Goal: Book appointment/travel/reservation

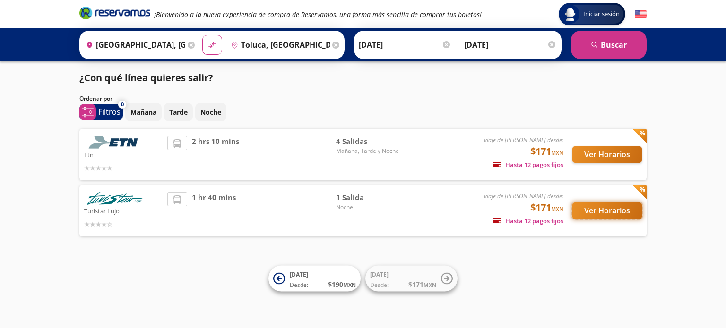
click at [618, 210] on button "Ver Horarios" at bounding box center [606, 211] width 69 height 17
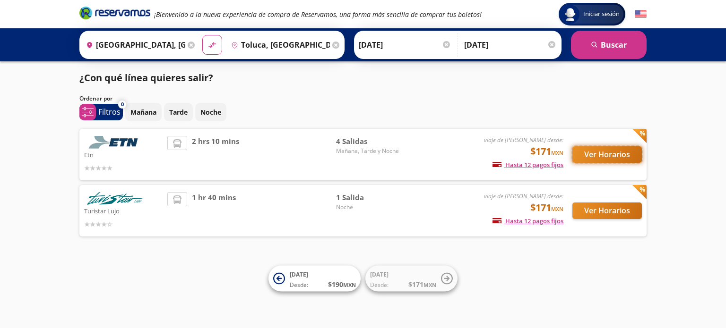
click at [612, 151] on button "Ver Horarios" at bounding box center [606, 154] width 69 height 17
click at [144, 111] on p "Mañana" at bounding box center [143, 112] width 26 height 10
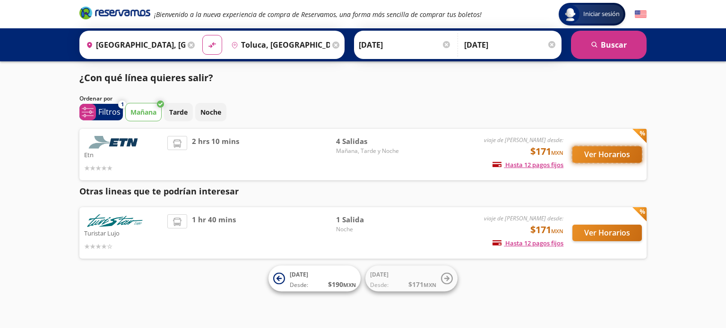
click at [612, 151] on button "Ver Horarios" at bounding box center [606, 154] width 69 height 17
